Goal: Submit feedback/report problem

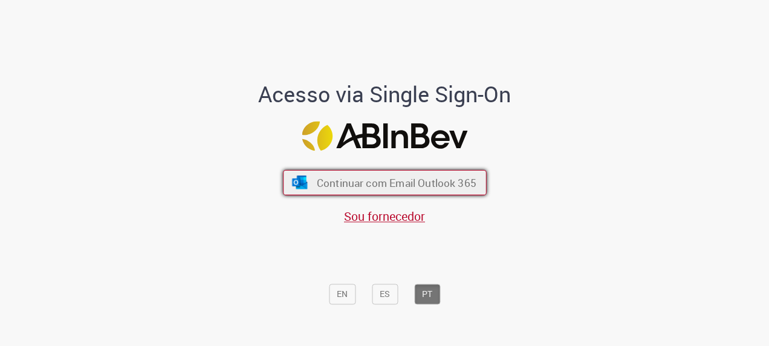
click at [379, 183] on span "Continuar com Email Outlook 365" at bounding box center [396, 183] width 160 height 14
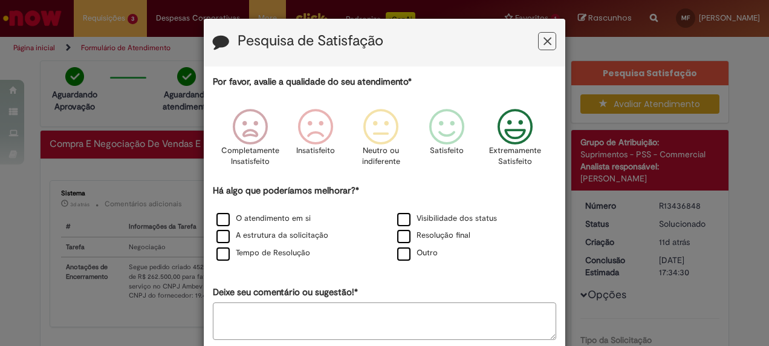
click at [526, 122] on icon "Feedback" at bounding box center [515, 127] width 45 height 36
click at [283, 252] on label "Tempo de Resolução" at bounding box center [263, 252] width 94 height 11
click at [403, 234] on label "Resolução final" at bounding box center [433, 235] width 73 height 11
click at [280, 218] on label "O atendimento em si" at bounding box center [263, 218] width 94 height 11
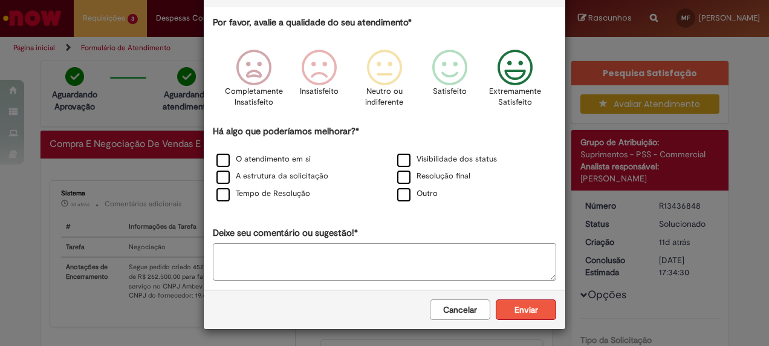
click at [529, 305] on button "Enviar" at bounding box center [526, 309] width 60 height 21
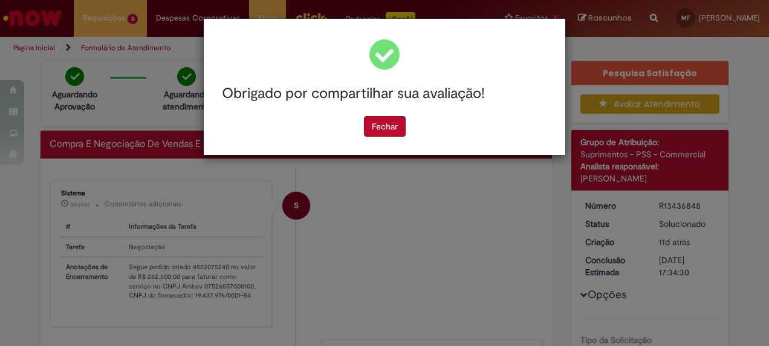
scroll to position [0, 0]
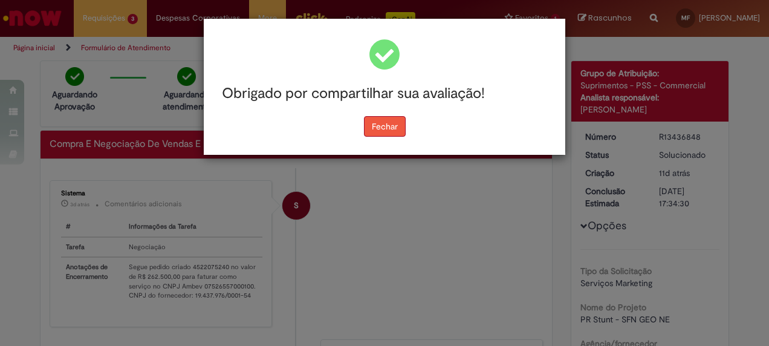
click at [383, 121] on button "Fechar" at bounding box center [385, 126] width 42 height 21
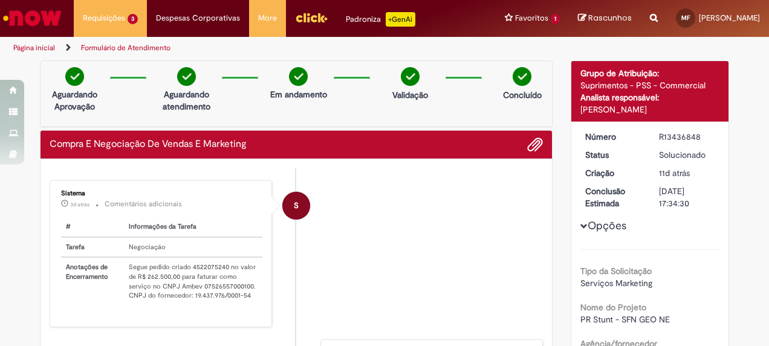
click at [207, 263] on table "# Informações da Tarefa Tarefa Negociação Anotações de Encerramento Segue pedid…" at bounding box center [161, 261] width 201 height 88
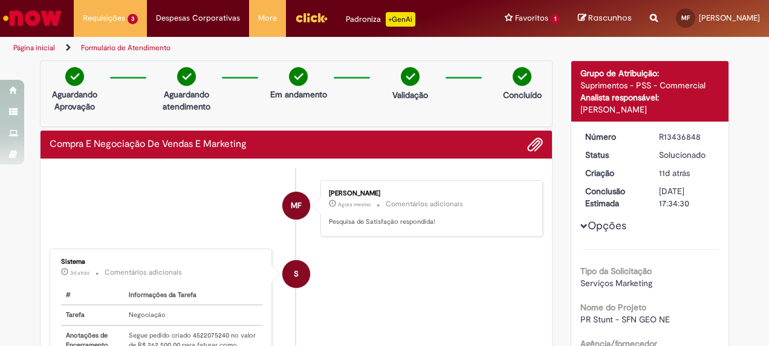
click at [207, 263] on div "Sistema 3d atrás 3 dias atrás Comentários adicionais # Informações da Tarefa Ta…" at bounding box center [160, 322] width 215 height 140
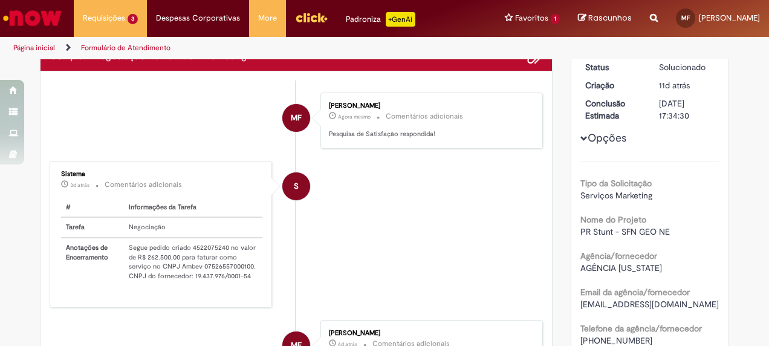
scroll to position [88, 0]
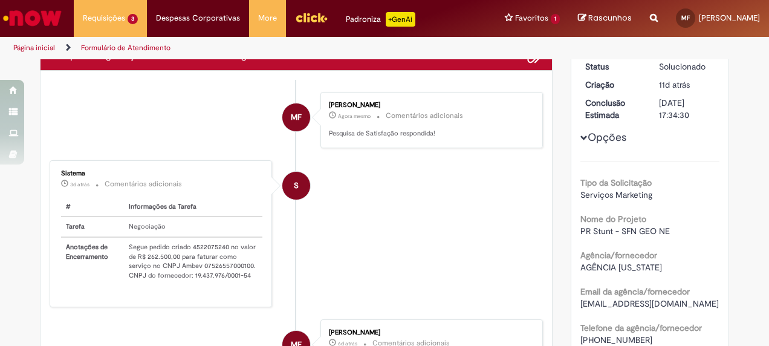
click at [191, 241] on td "Segue pedido criado 4522075240 no valor de R$ 262.500,00 para faturar como serv…" at bounding box center [193, 261] width 138 height 48
copy td "4522075240"
